Goal: Task Accomplishment & Management: Manage account settings

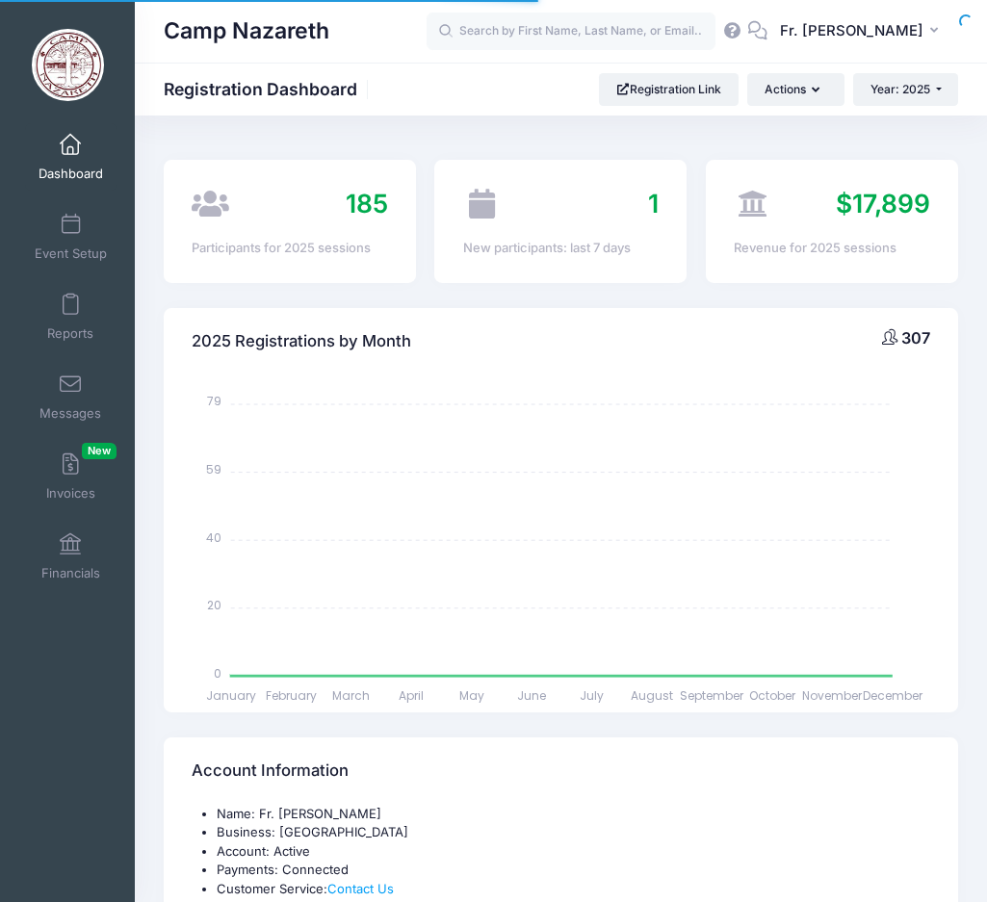
select select
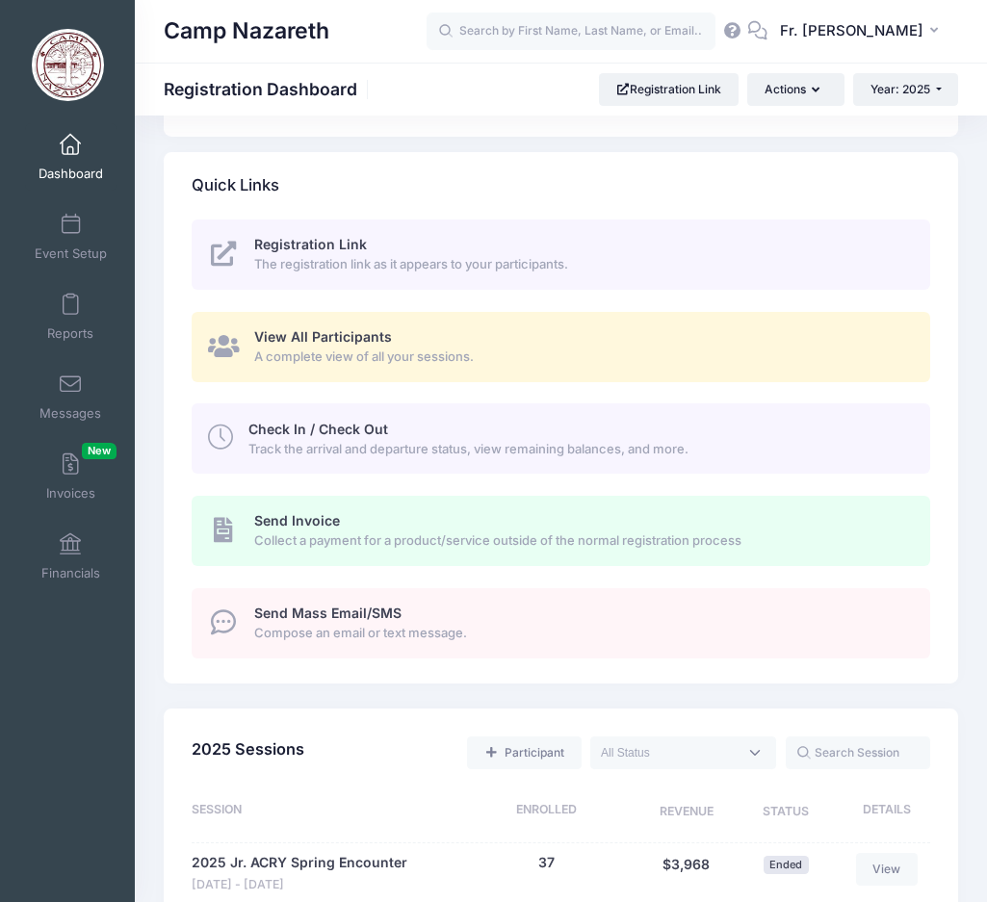
scroll to position [770, 0]
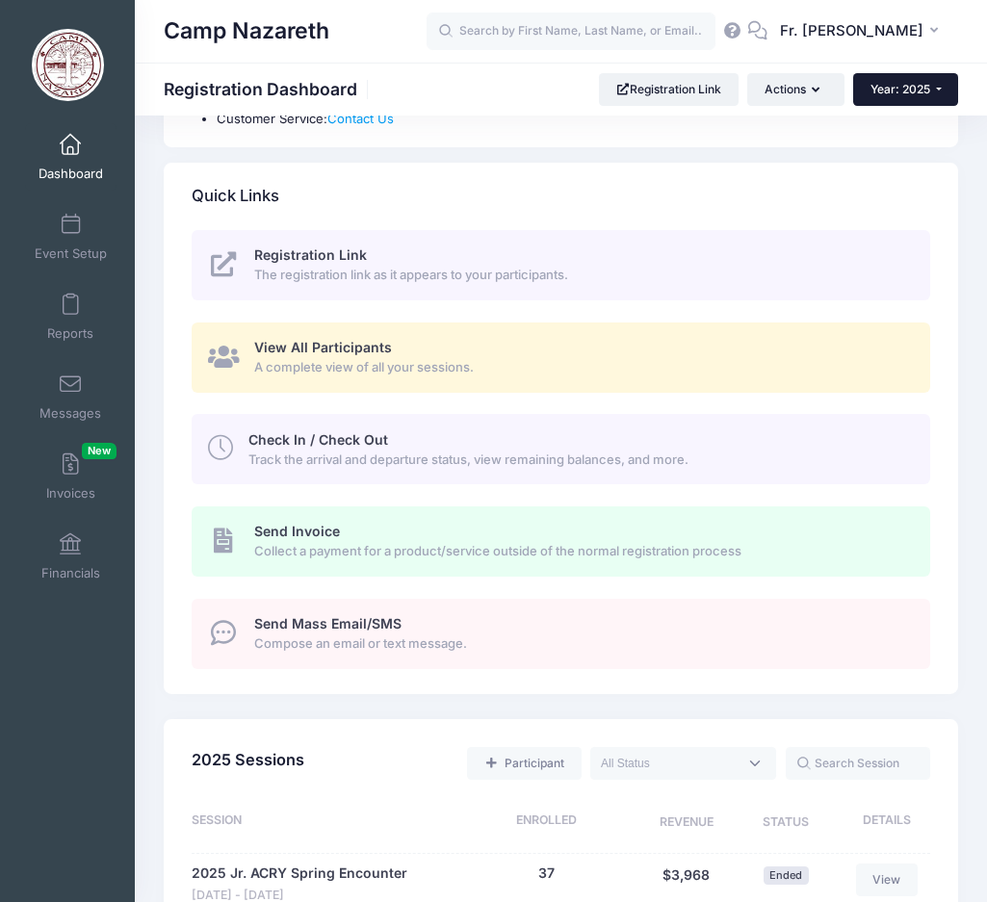
click at [944, 91] on button "Year: 2025" at bounding box center [905, 89] width 105 height 33
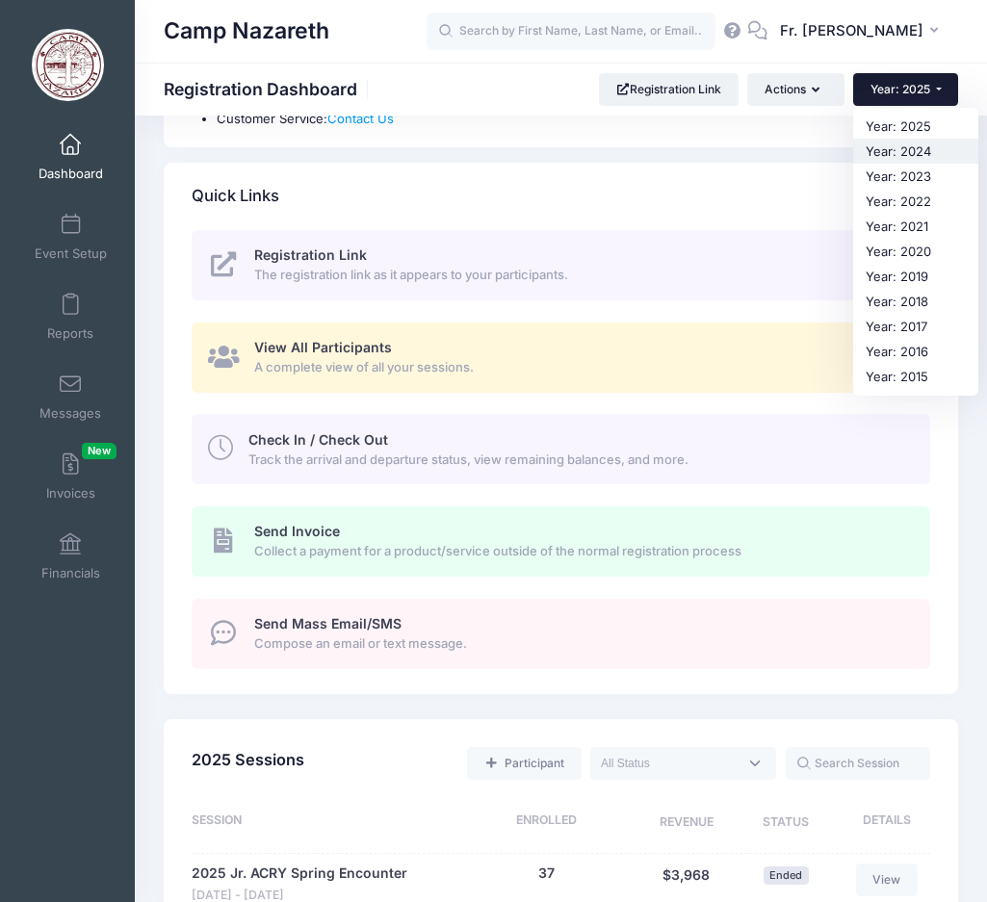
click at [895, 154] on link "Year: 2024" at bounding box center [915, 151] width 125 height 25
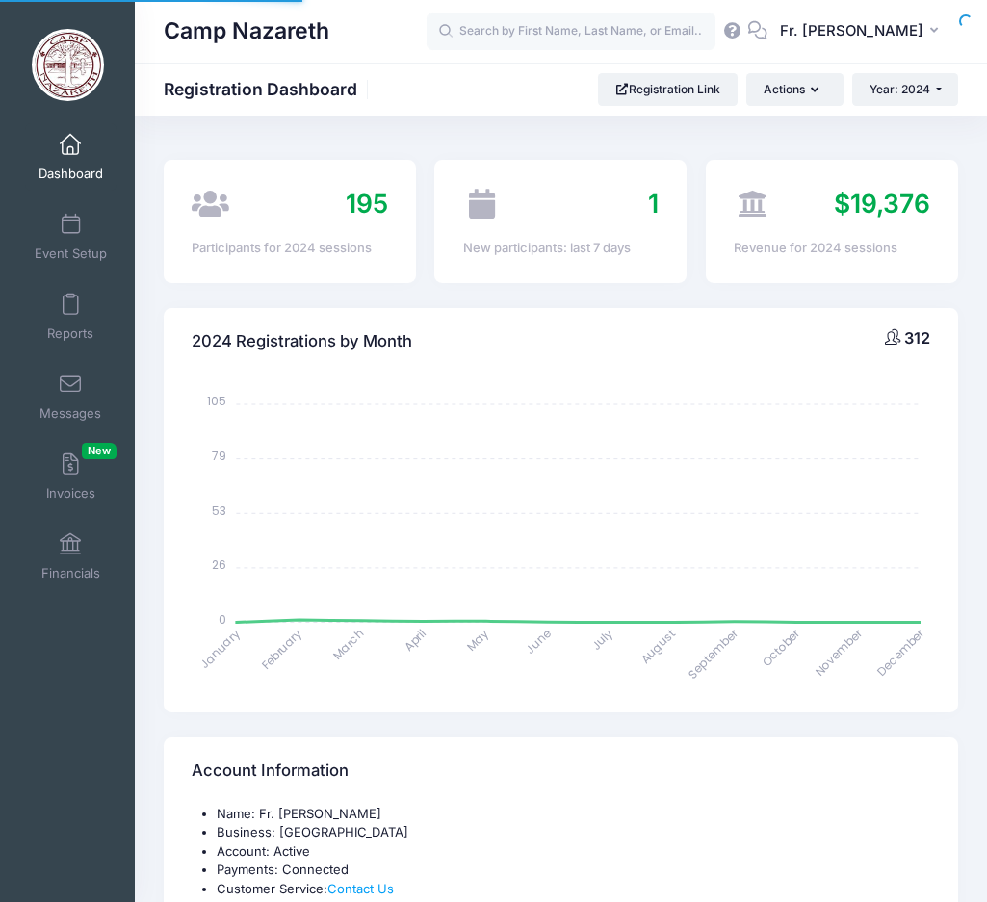
select select
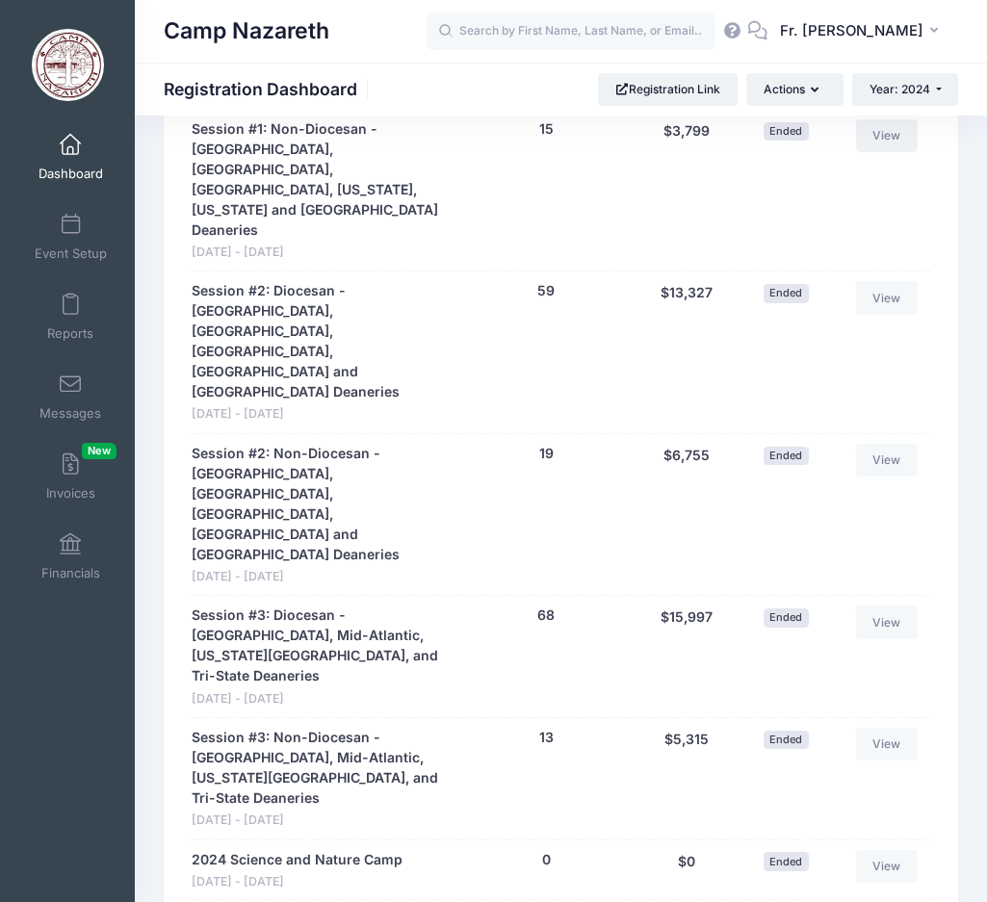
scroll to position [1541, 0]
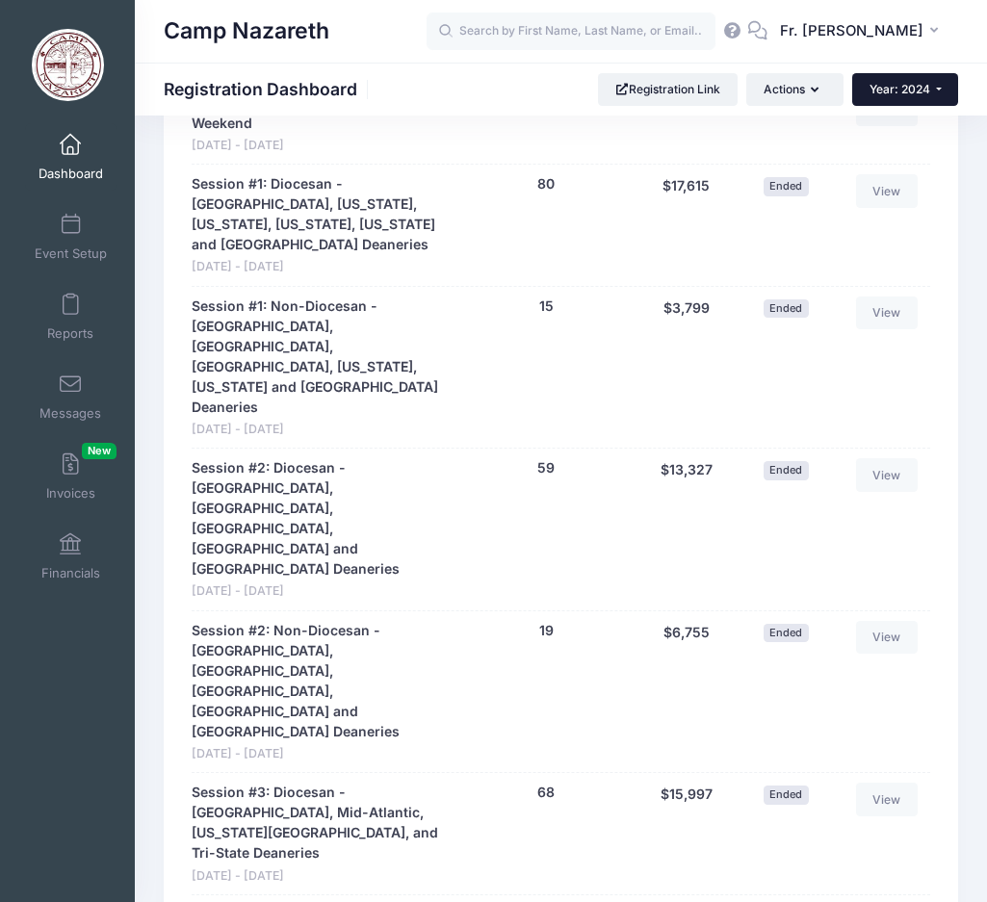
click at [940, 87] on button "Year: 2024" at bounding box center [905, 89] width 106 height 33
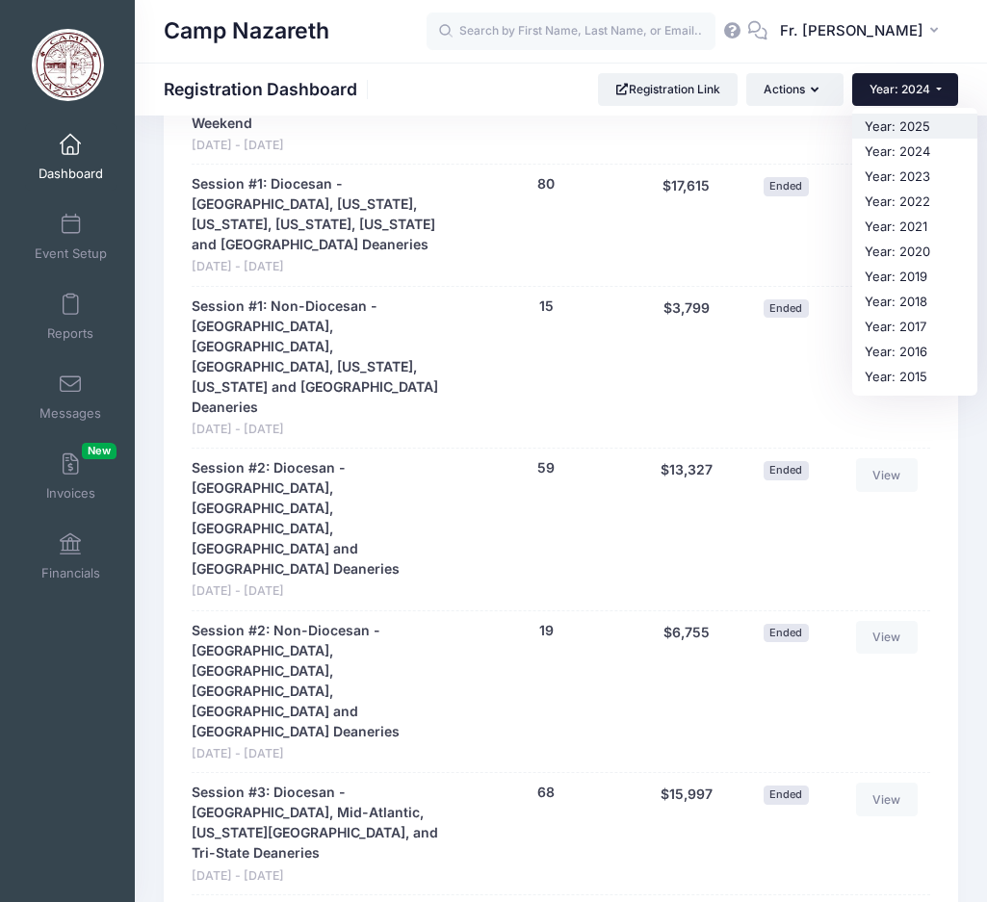
click at [921, 122] on link "Year: 2025" at bounding box center [914, 126] width 125 height 25
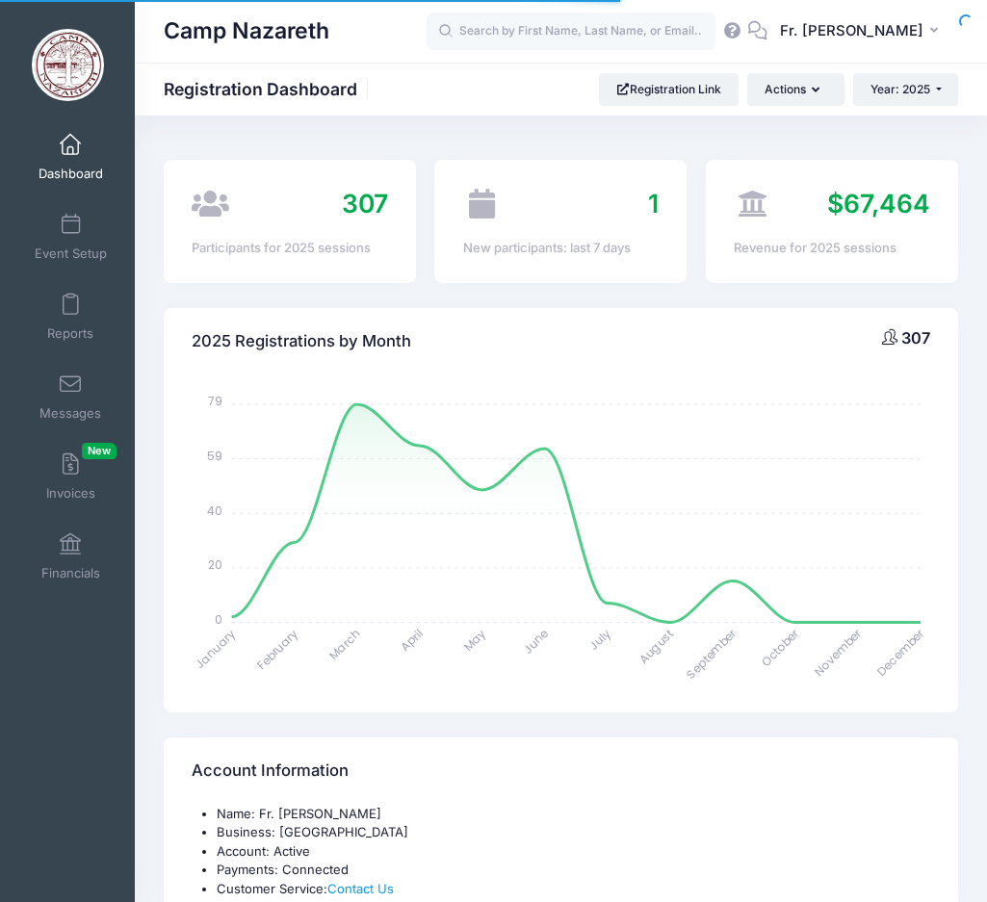
select select
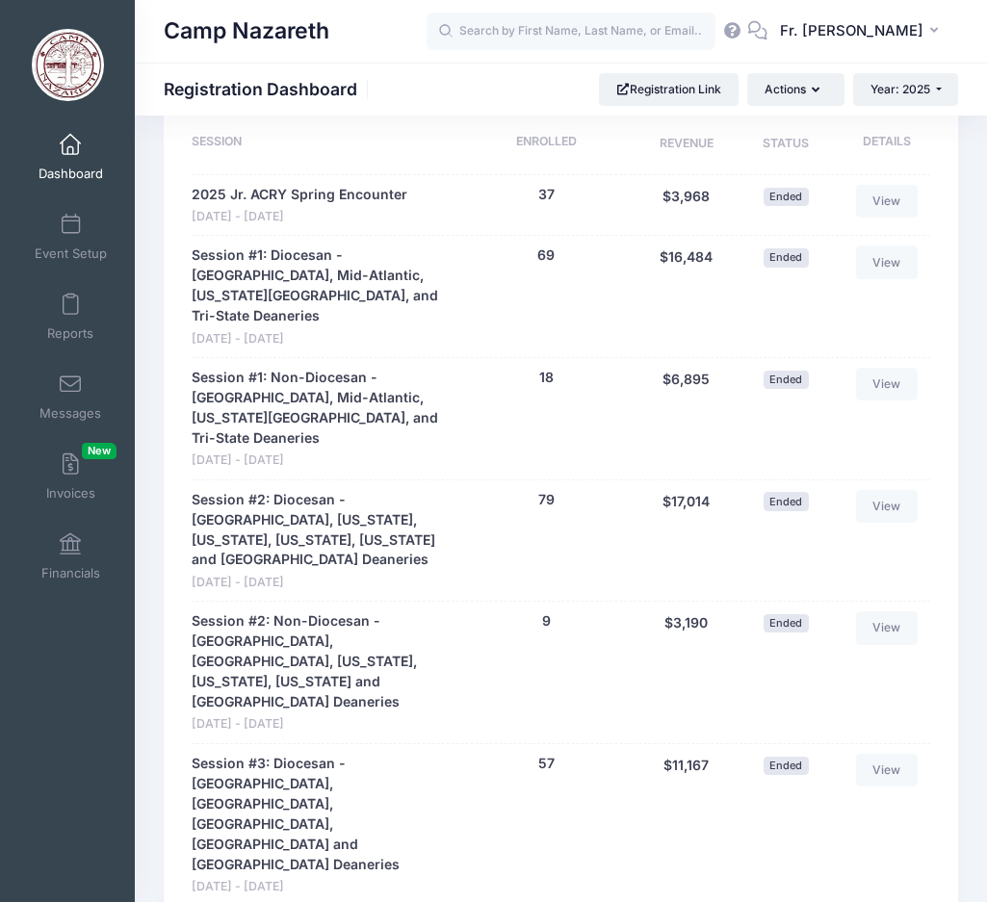
scroll to position [1541, 0]
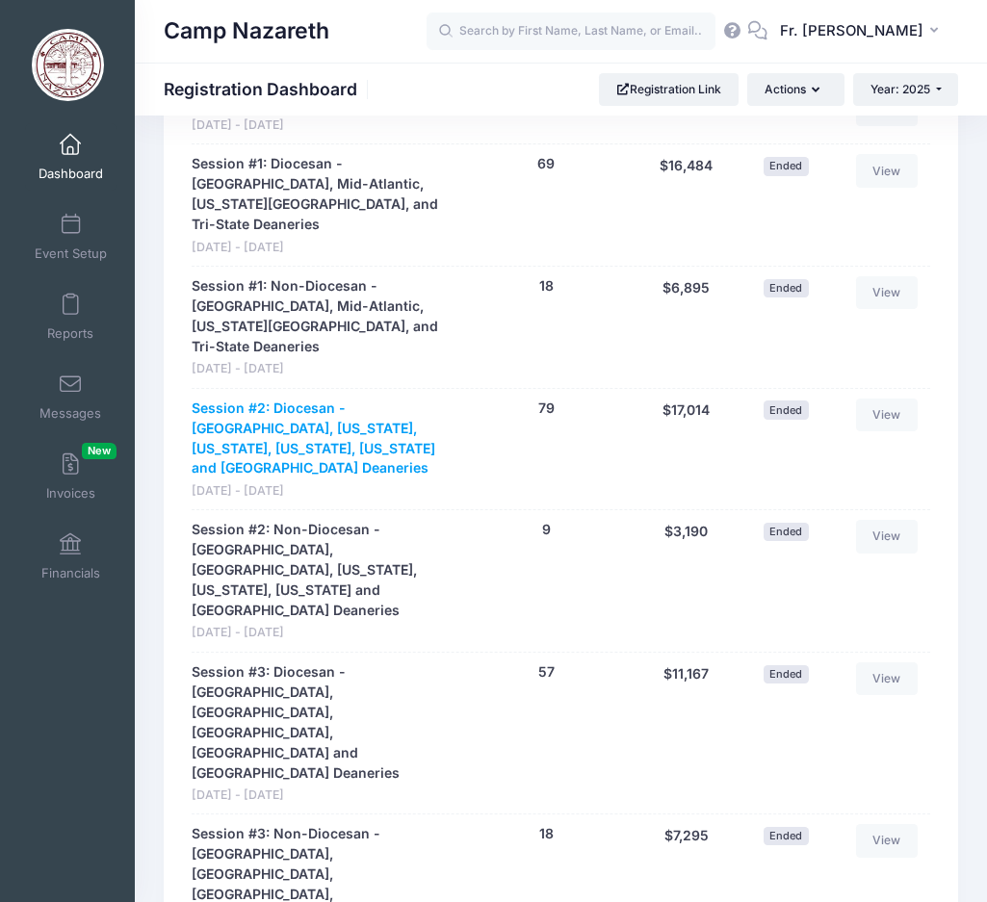
click at [338, 399] on link "Session #2: Diocesan - [GEOGRAPHIC_DATA], [US_STATE], [US_STATE], [US_STATE], […" at bounding box center [320, 439] width 256 height 81
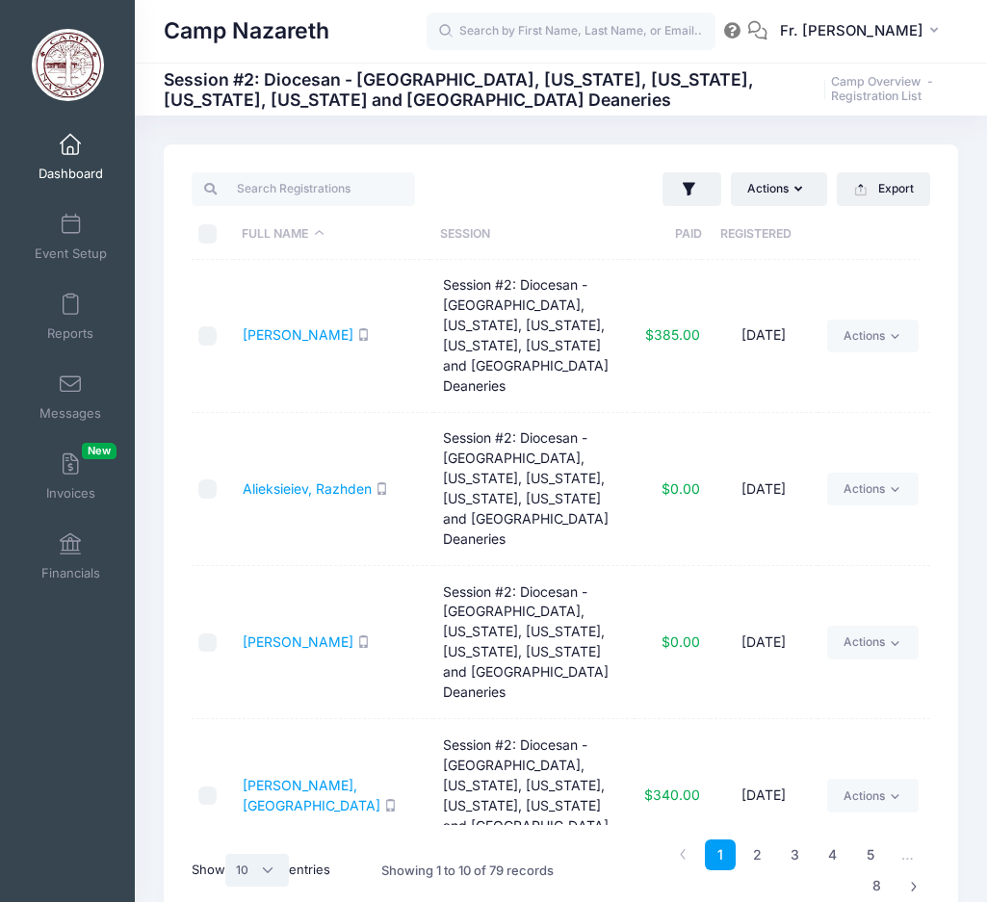
click at [272, 877] on select "All 10 25 50" at bounding box center [257, 870] width 64 height 33
select select "50"
click at [228, 854] on select "All 10 25 50" at bounding box center [257, 870] width 64 height 33
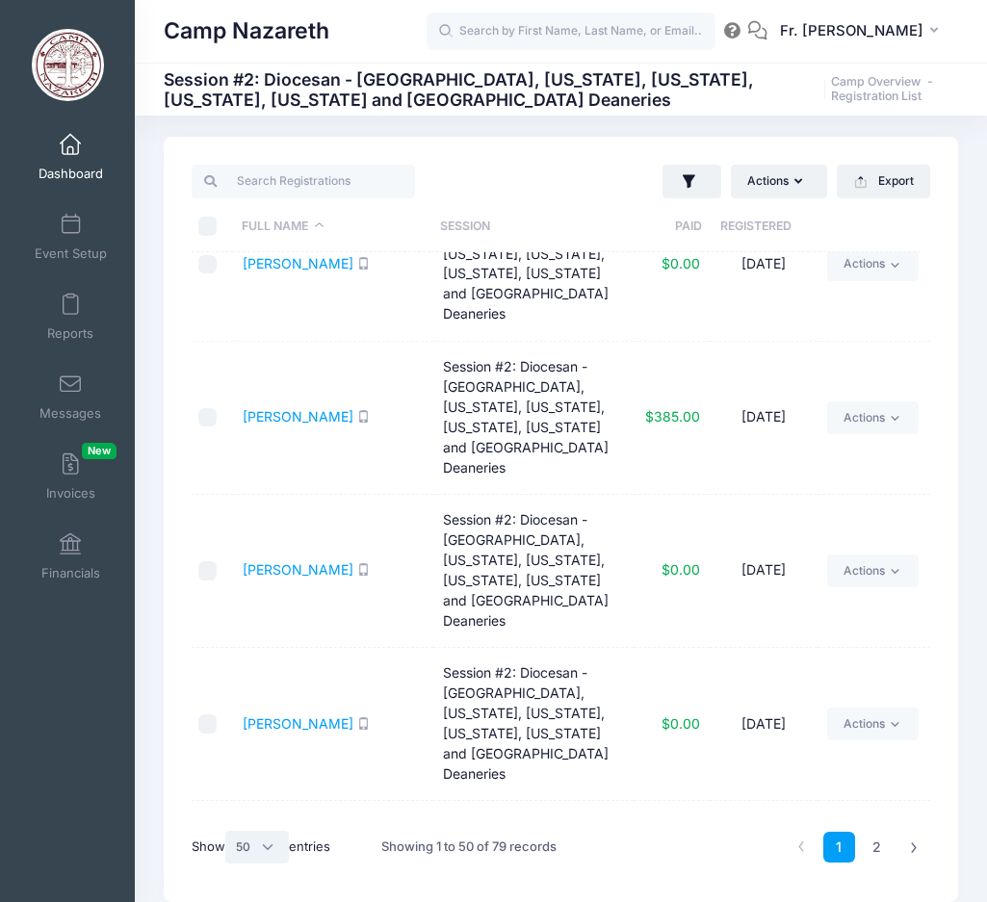
scroll to position [6090, 0]
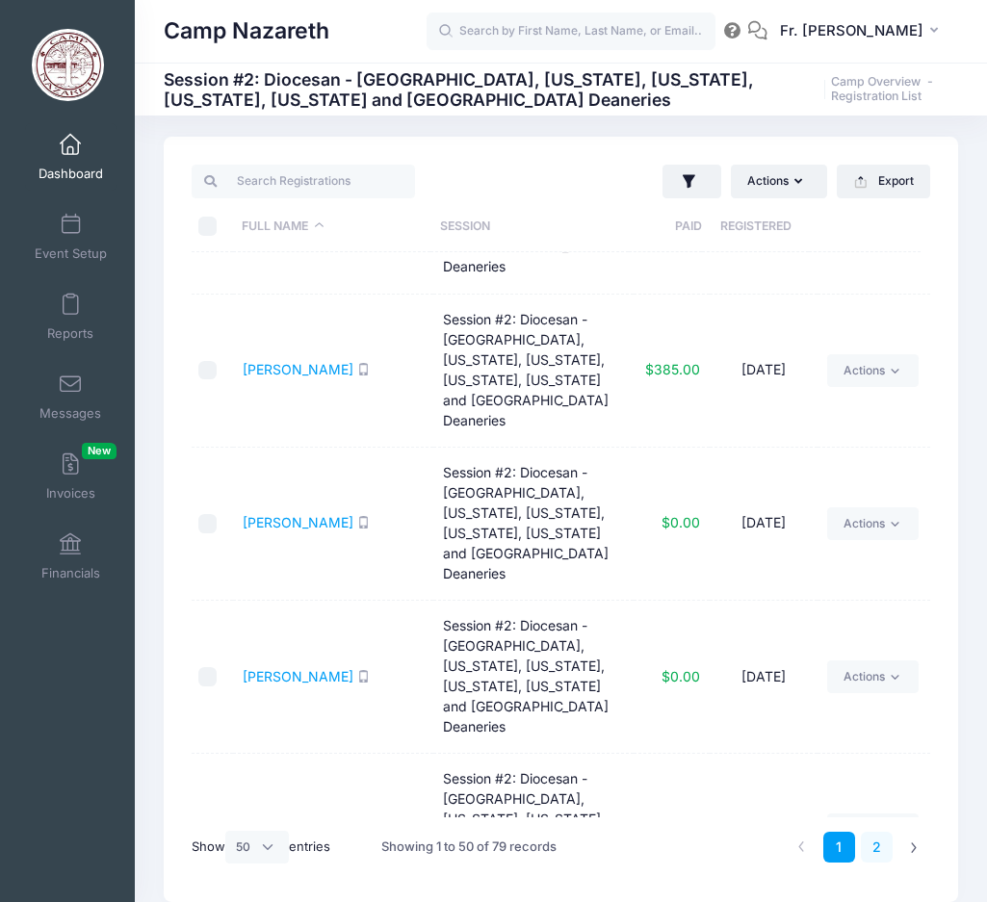
click at [874, 849] on link "2" at bounding box center [877, 848] width 32 height 32
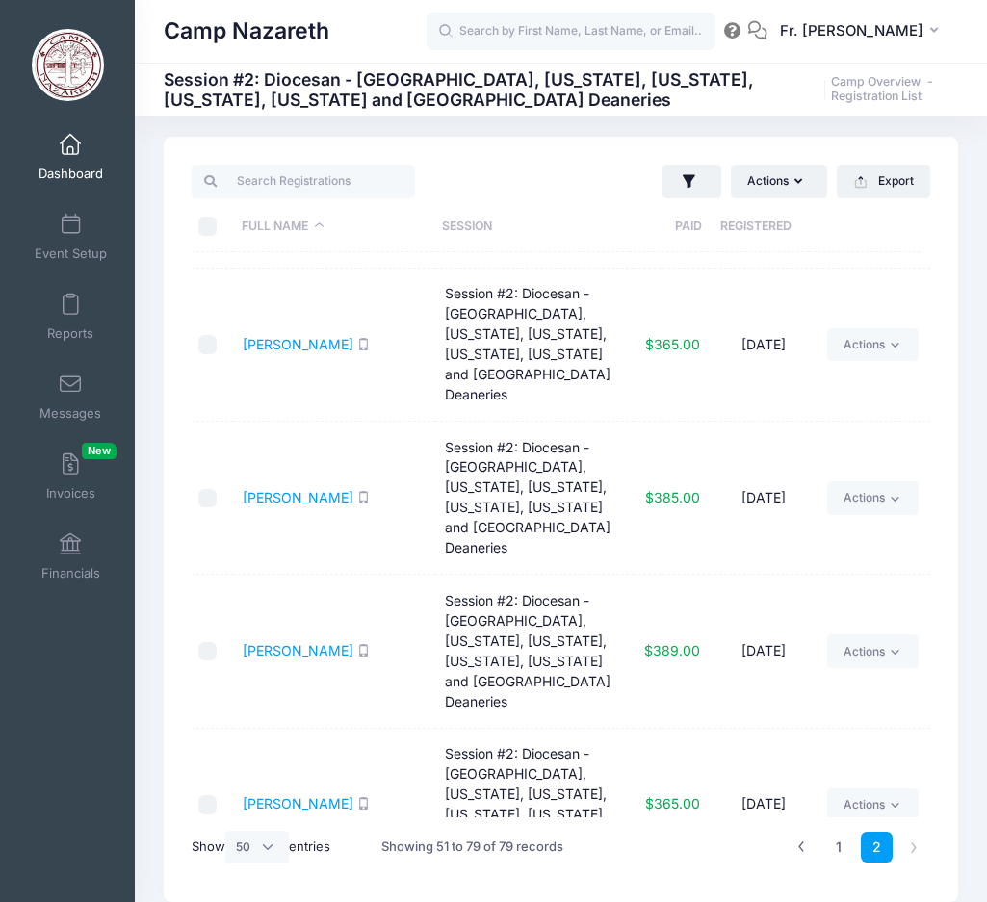
scroll to position [0, 0]
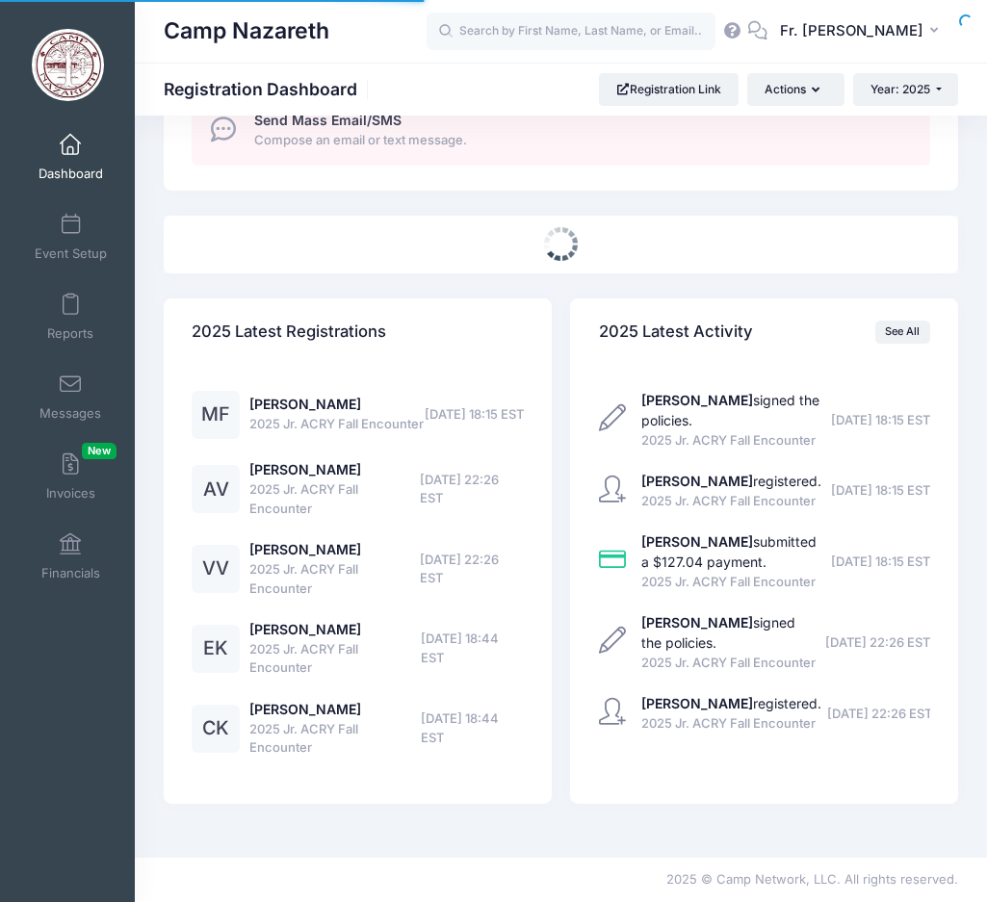
select select
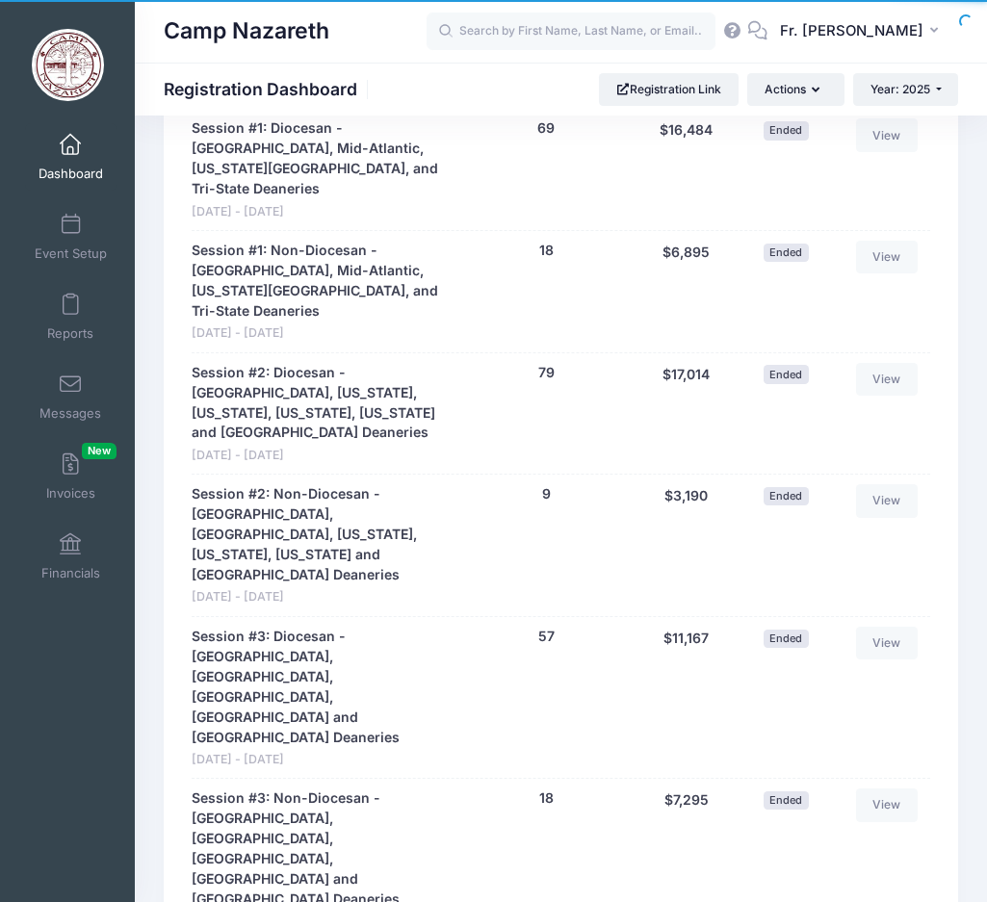
scroll to position [1541, 0]
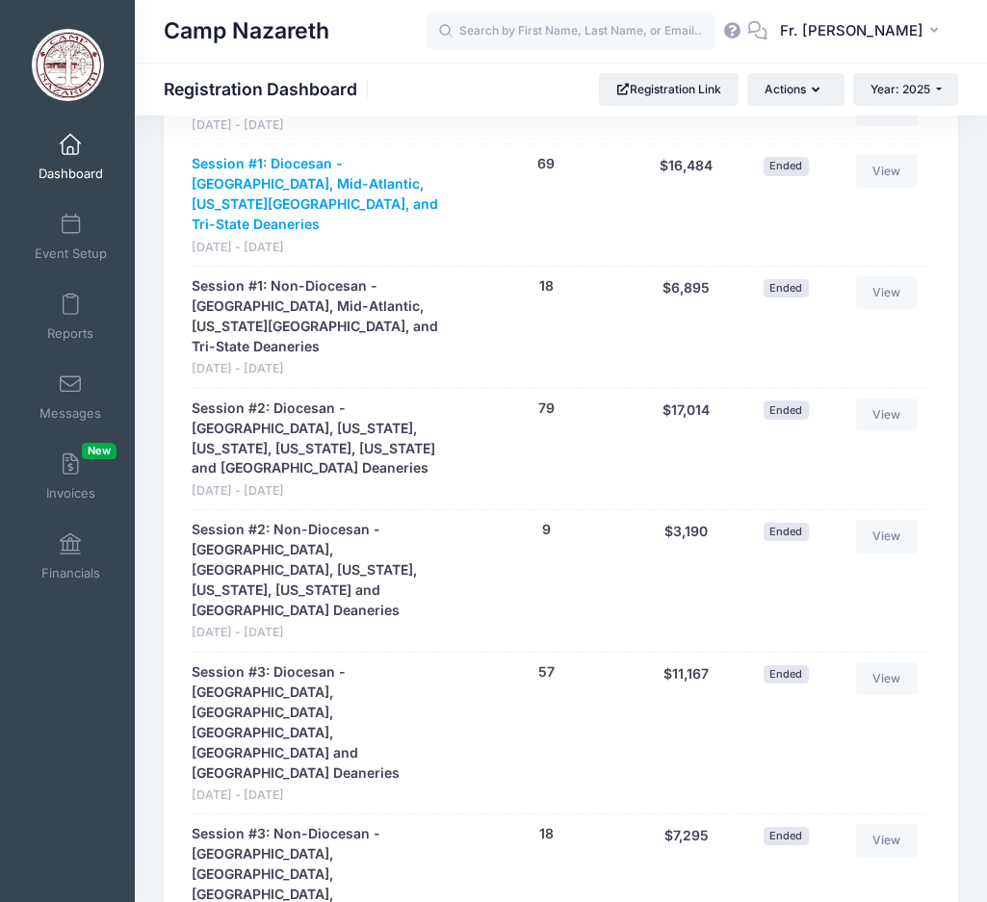
click at [308, 176] on link "Session #1: Diocesan - [GEOGRAPHIC_DATA], Mid-Atlantic, [US_STATE][GEOGRAPHIC_D…" at bounding box center [320, 194] width 256 height 81
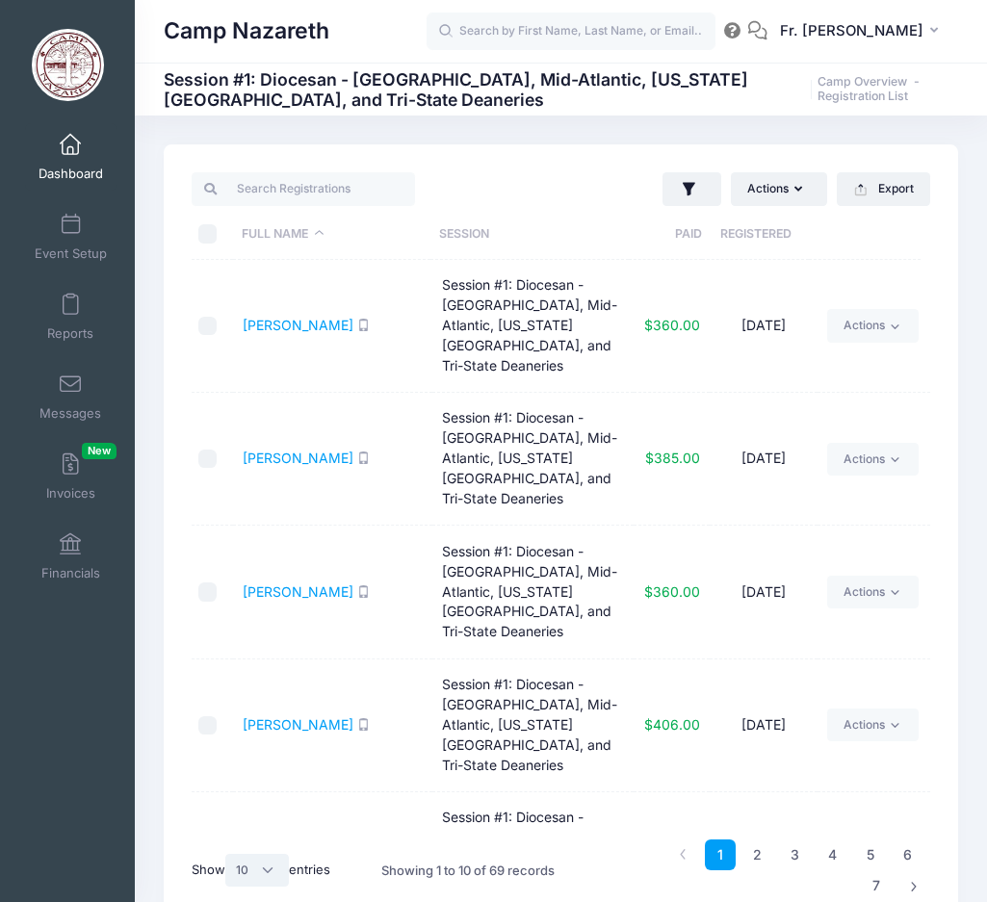
click at [276, 874] on select "All 10 25 50" at bounding box center [257, 870] width 64 height 33
select select "50"
click at [228, 854] on select "All 10 25 50" at bounding box center [257, 870] width 64 height 33
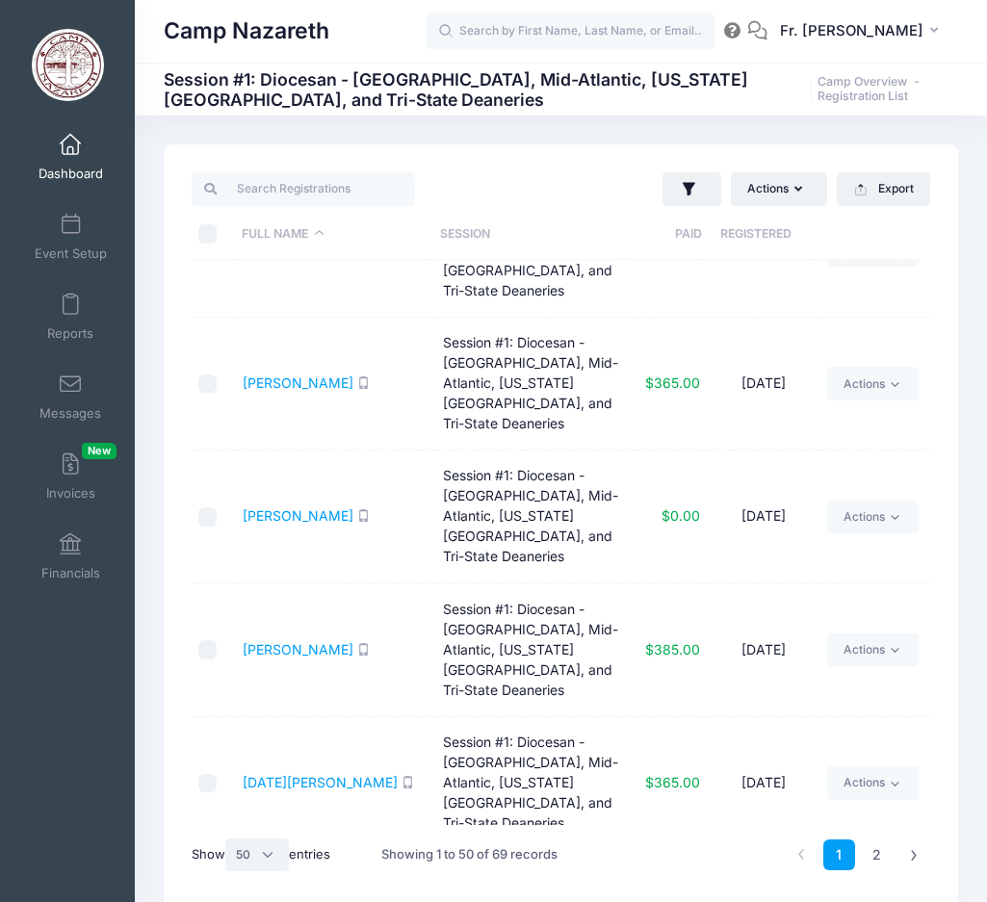
scroll to position [5081, 0]
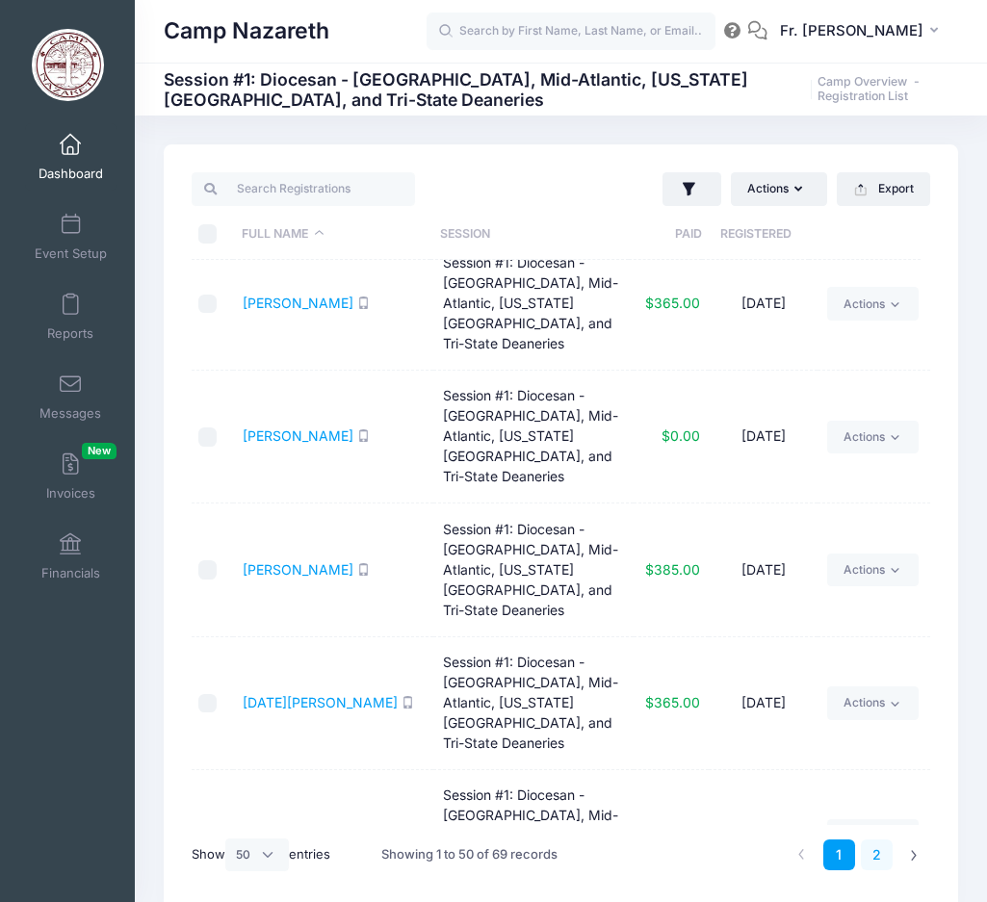
click at [878, 861] on link "2" at bounding box center [877, 856] width 32 height 32
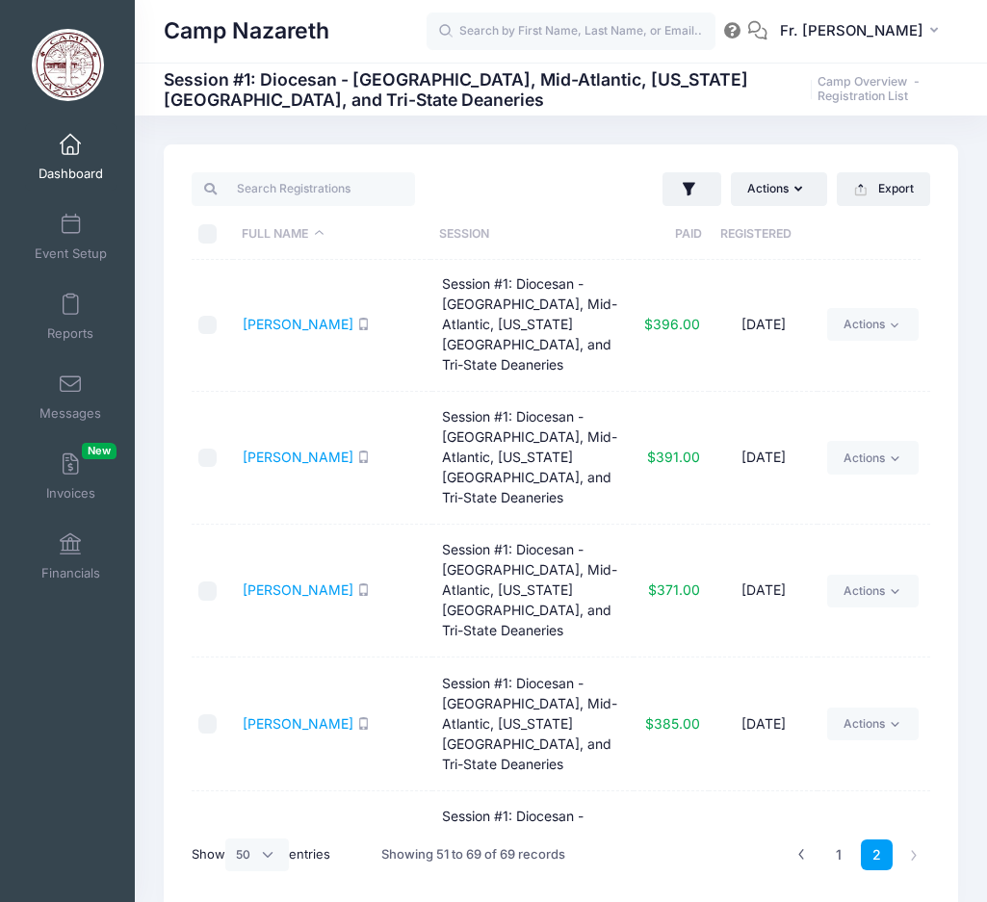
scroll to position [1580, 0]
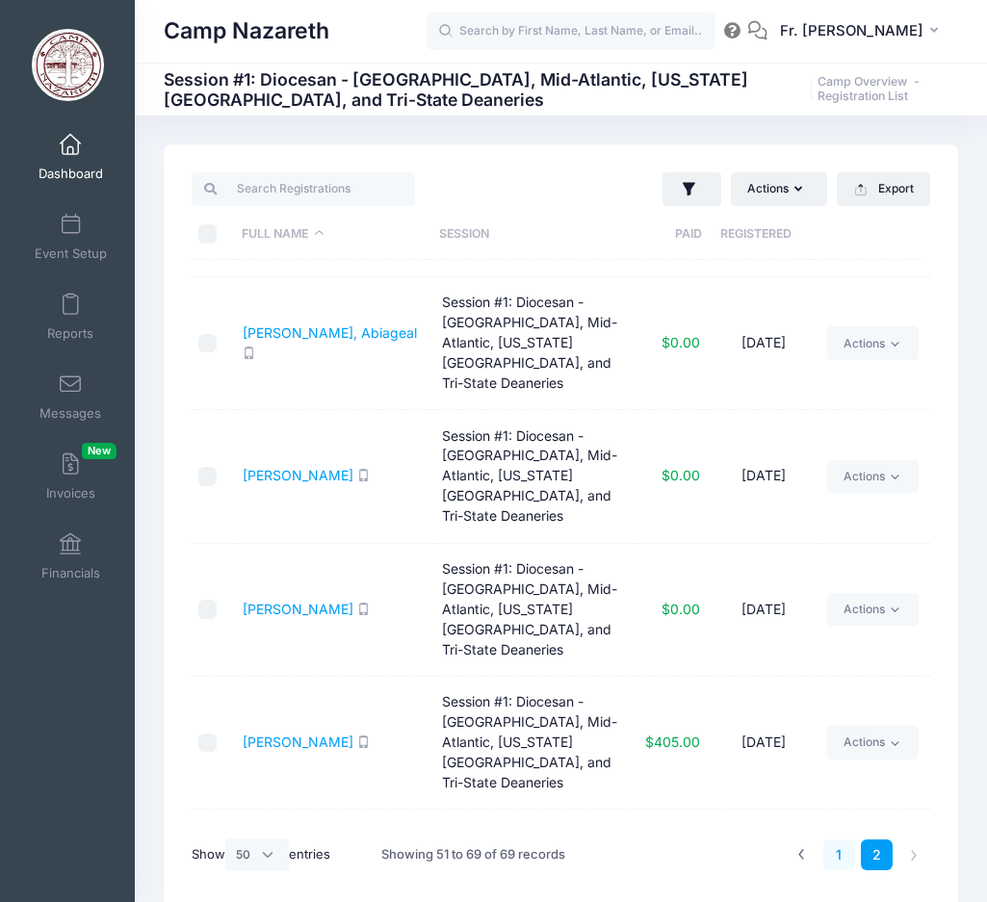
click at [839, 859] on link "1" at bounding box center [839, 856] width 32 height 32
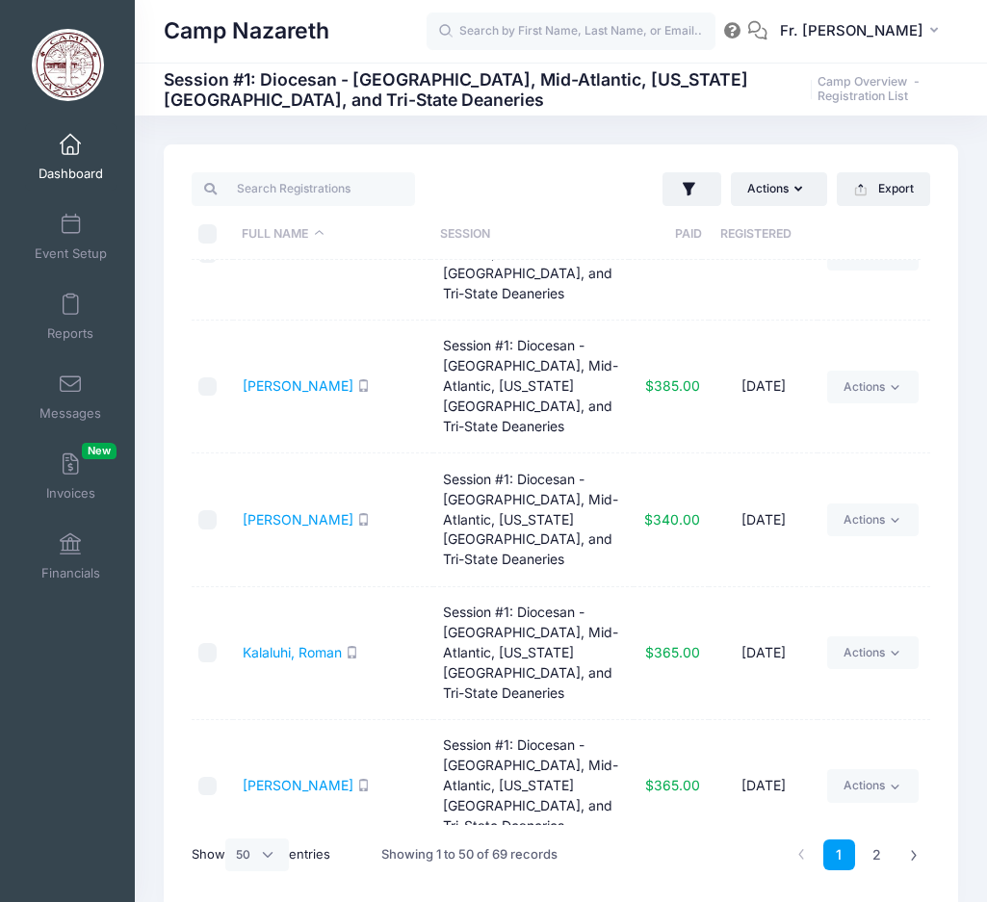
scroll to position [2062, 0]
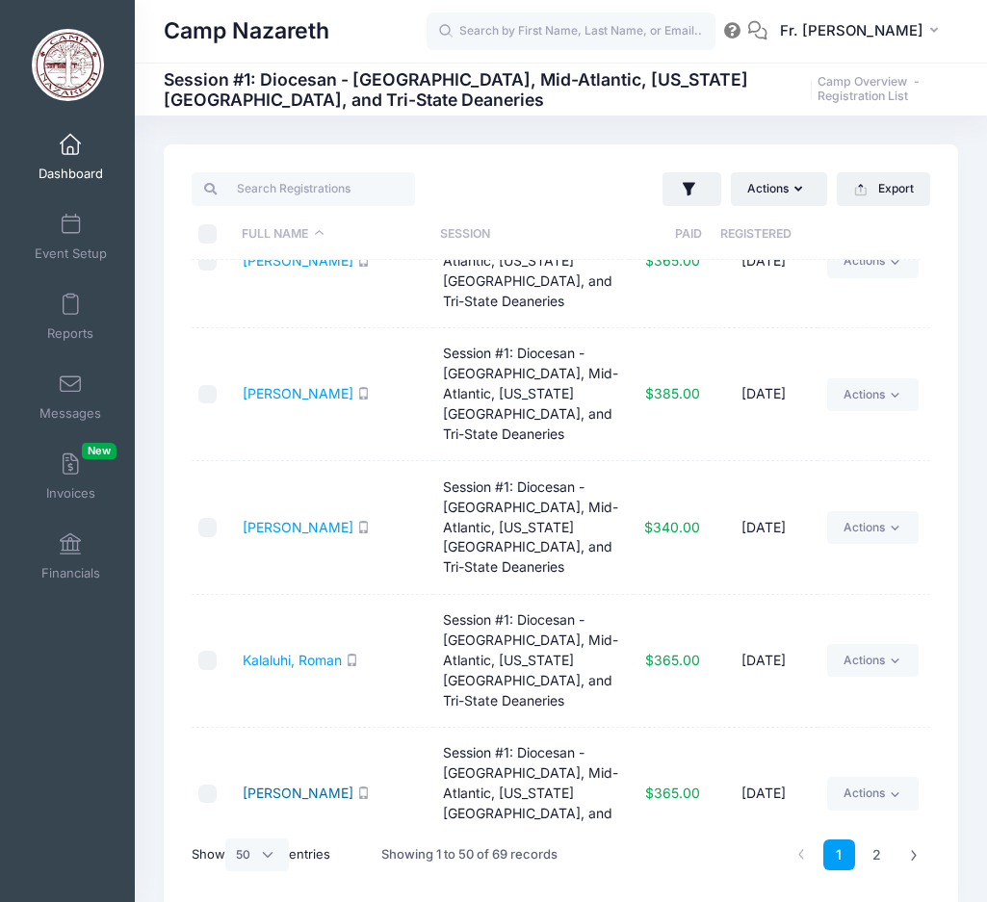
click at [312, 785] on link "Kepple, Audrey" at bounding box center [298, 793] width 111 height 16
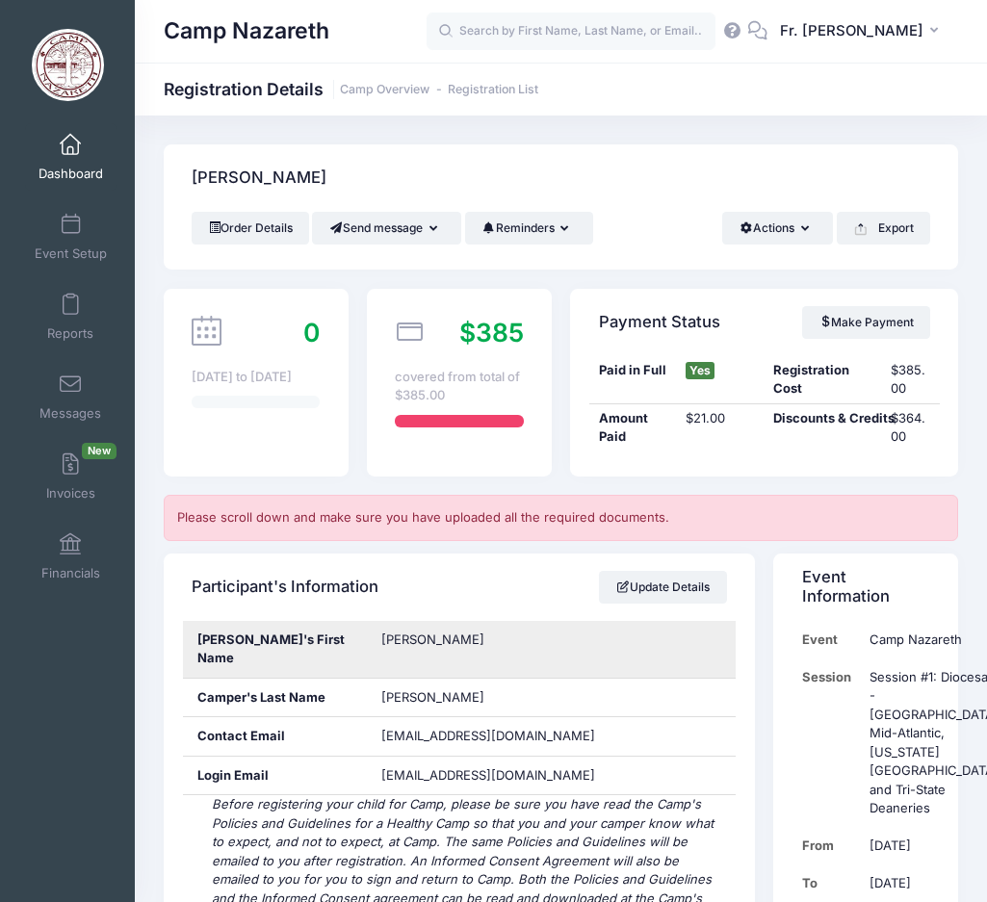
scroll to position [51, 0]
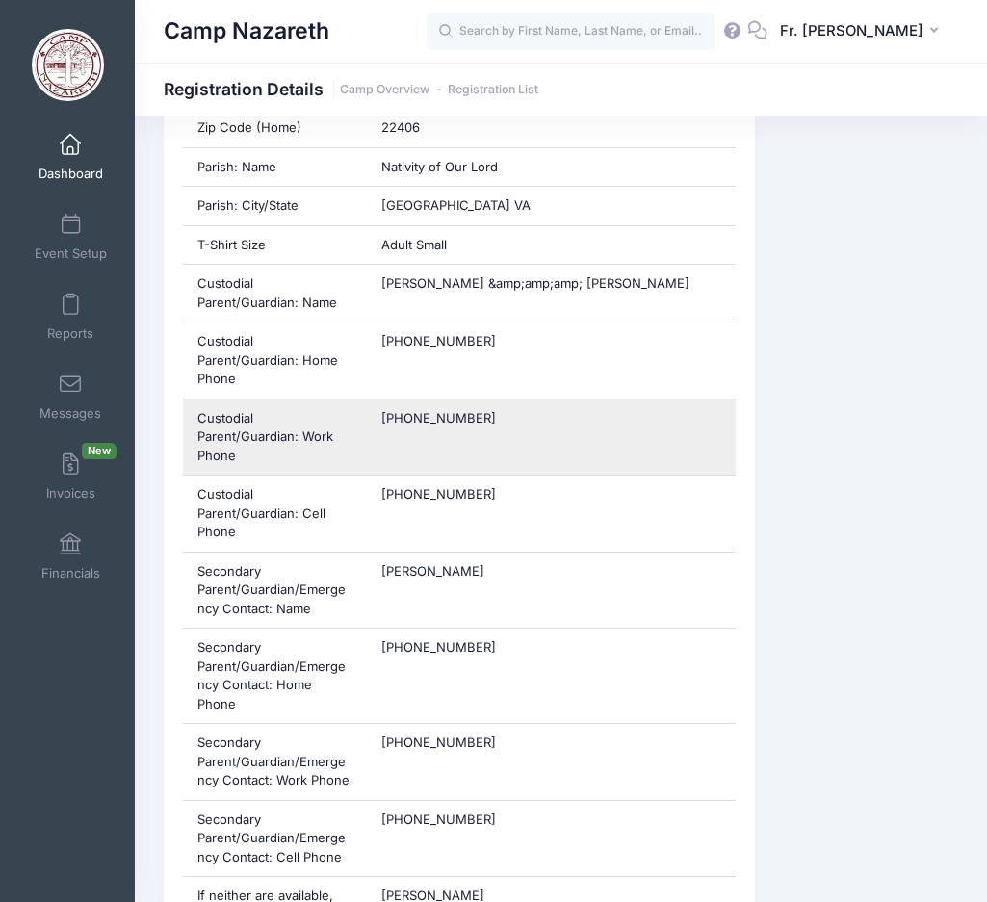
scroll to position [1252, 0]
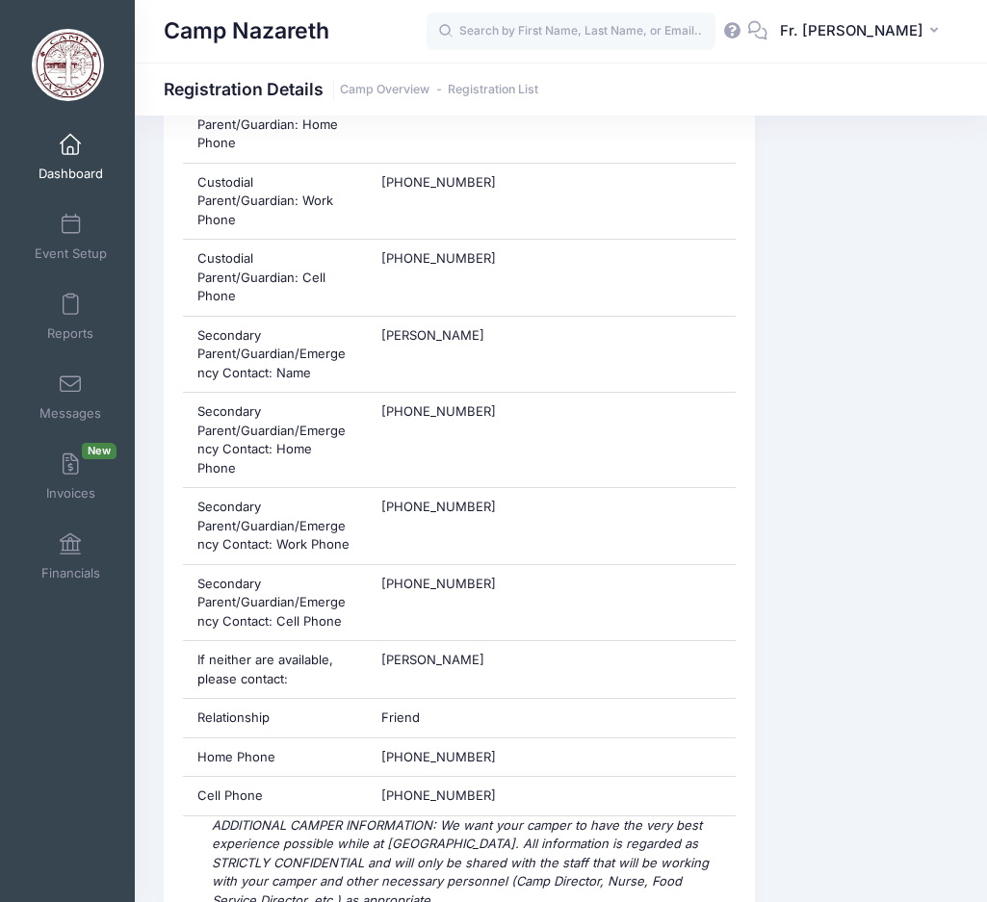
scroll to position [1541, 0]
